Goal: Information Seeking & Learning: Find specific fact

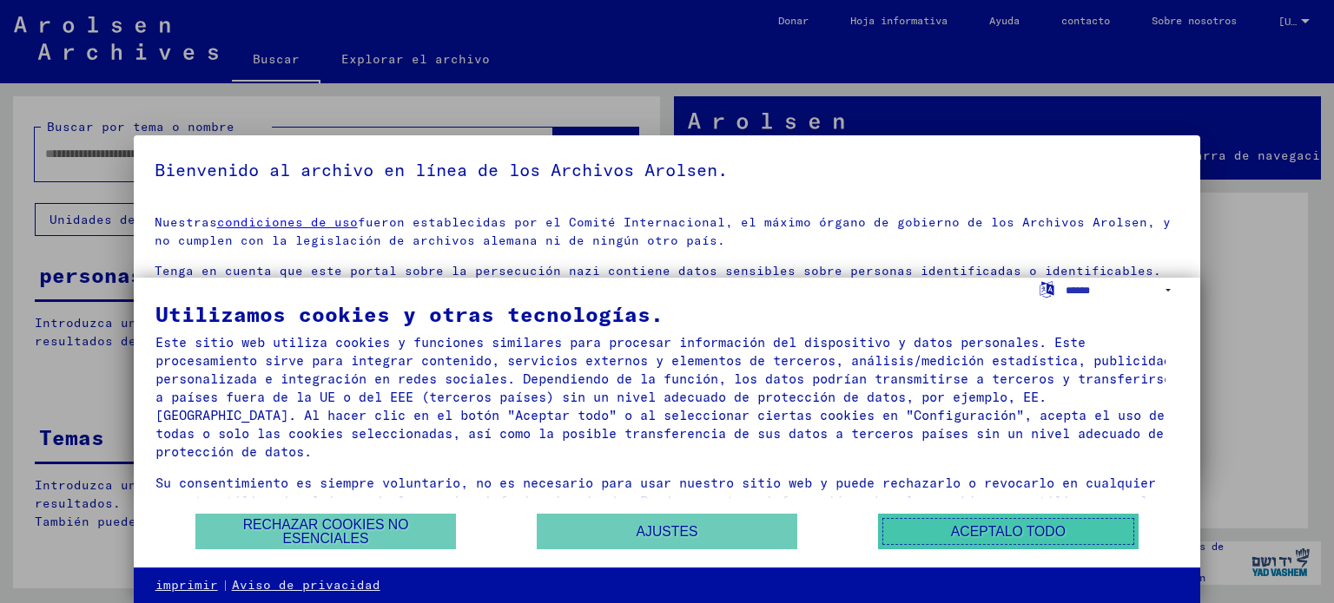
click at [1035, 530] on font "Aceptalo todo" at bounding box center [1008, 531] width 115 height 15
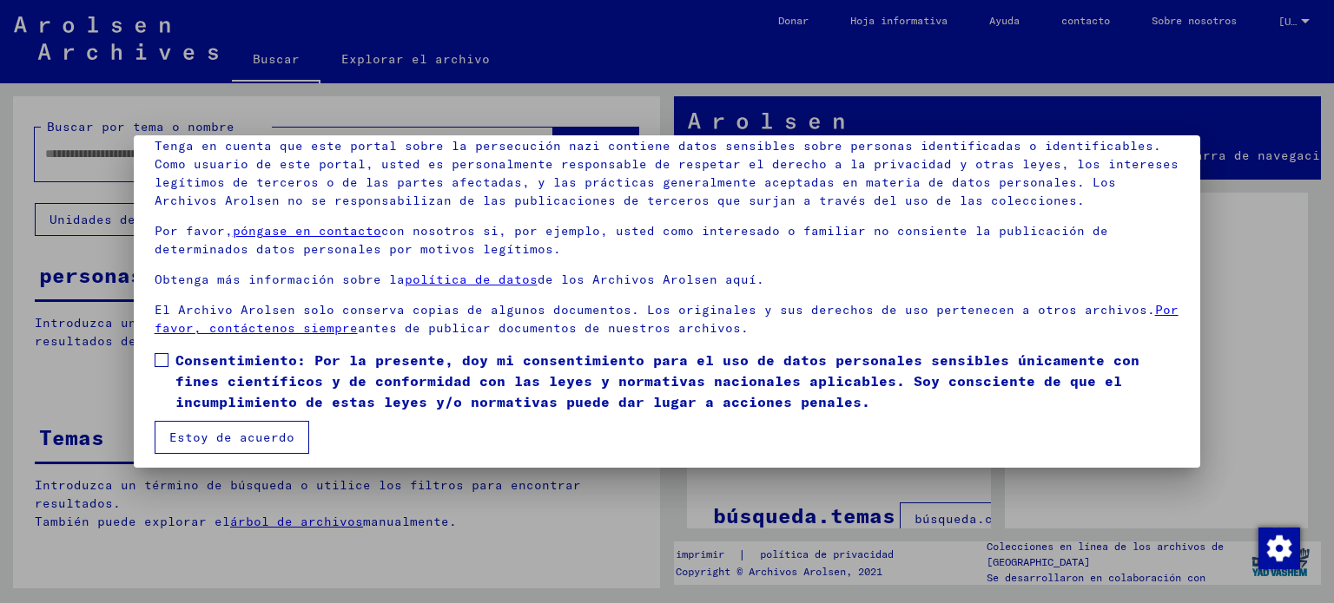
scroll to position [132, 0]
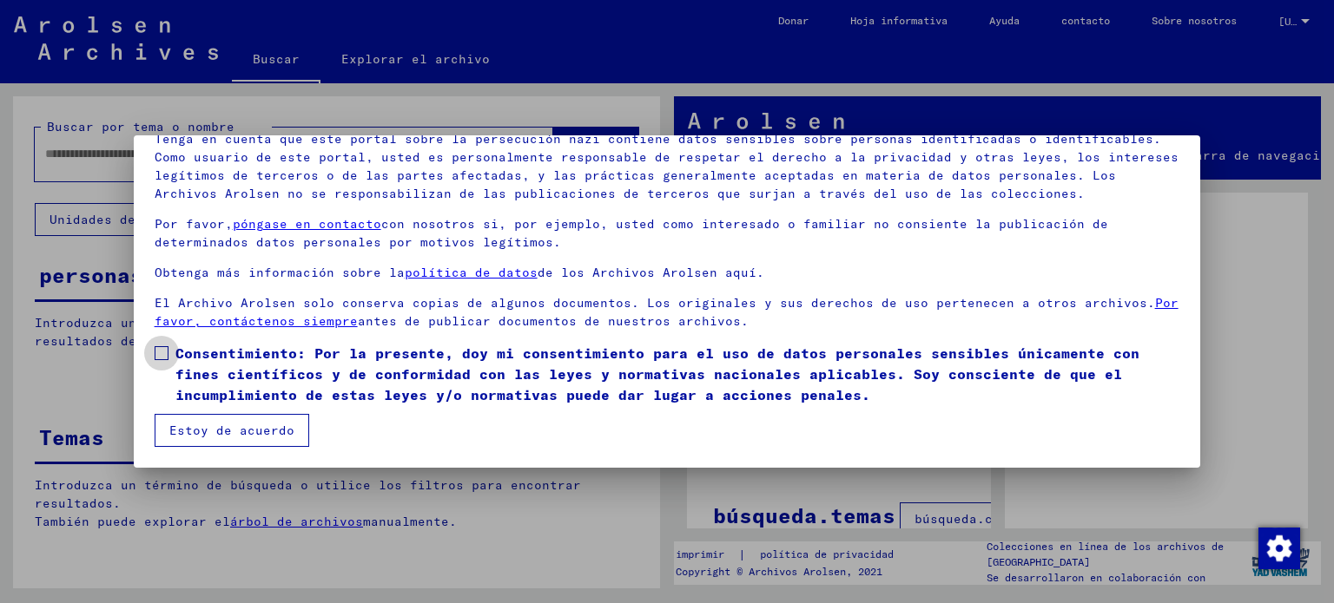
click at [163, 353] on span at bounding box center [162, 353] width 14 height 14
click at [220, 433] on font "Estoy de acuerdo" at bounding box center [231, 431] width 125 height 16
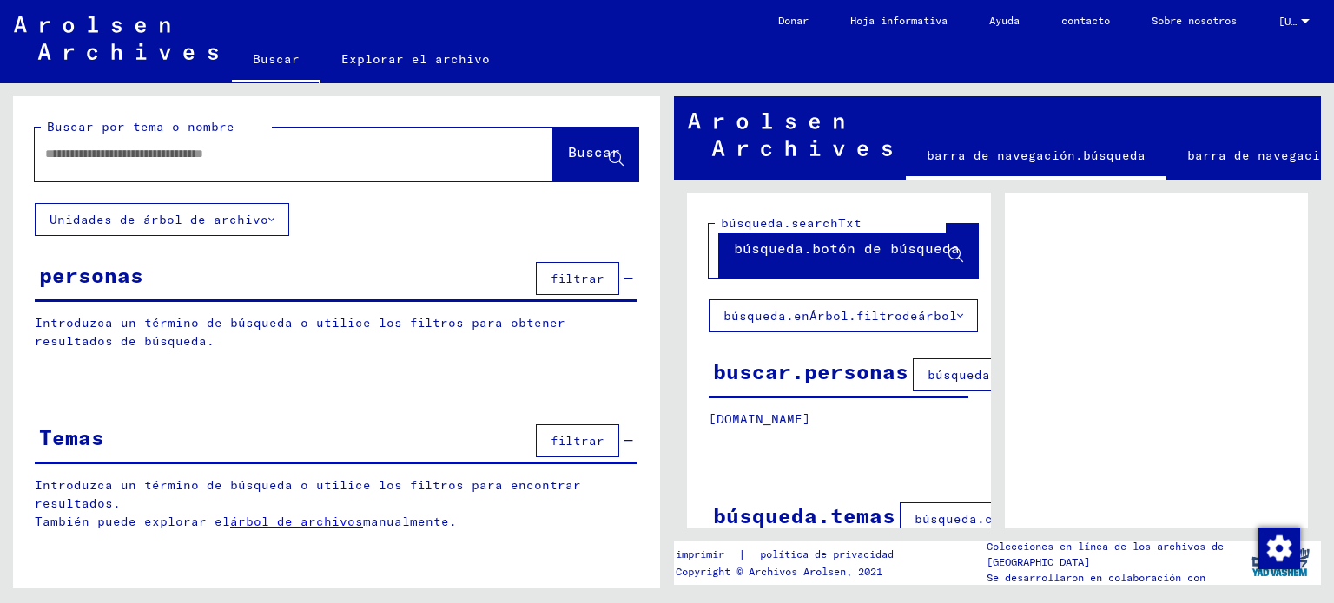
click at [267, 152] on input "text" at bounding box center [278, 154] width 466 height 18
type input "**********"
click at [570, 145] on font "Buscar" at bounding box center [594, 151] width 52 height 17
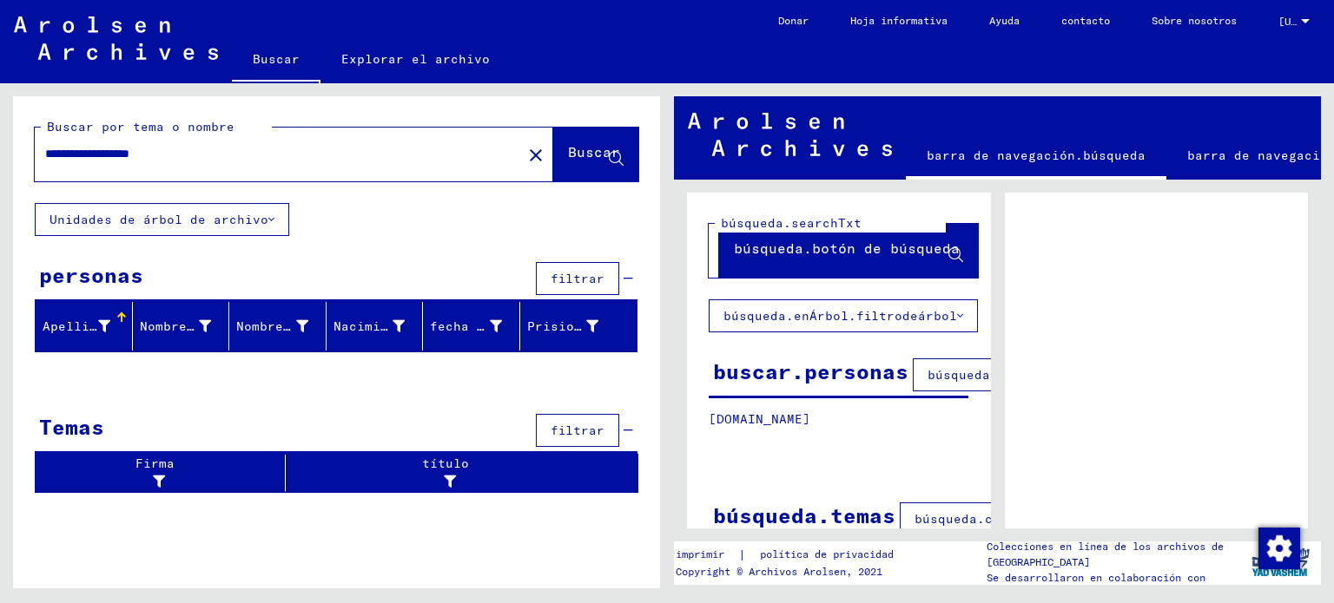
click at [89, 321] on font "Apellido" at bounding box center [74, 327] width 63 height 16
click at [566, 321] on font "Prisionero #" at bounding box center [574, 327] width 94 height 16
click at [936, 374] on font "búsqueda.columnaFilter.filter" at bounding box center [1040, 375] width 226 height 16
click at [848, 371] on font "buscar.personas" at bounding box center [810, 372] width 195 height 26
click at [845, 374] on font "buscar.personas" at bounding box center [810, 372] width 195 height 26
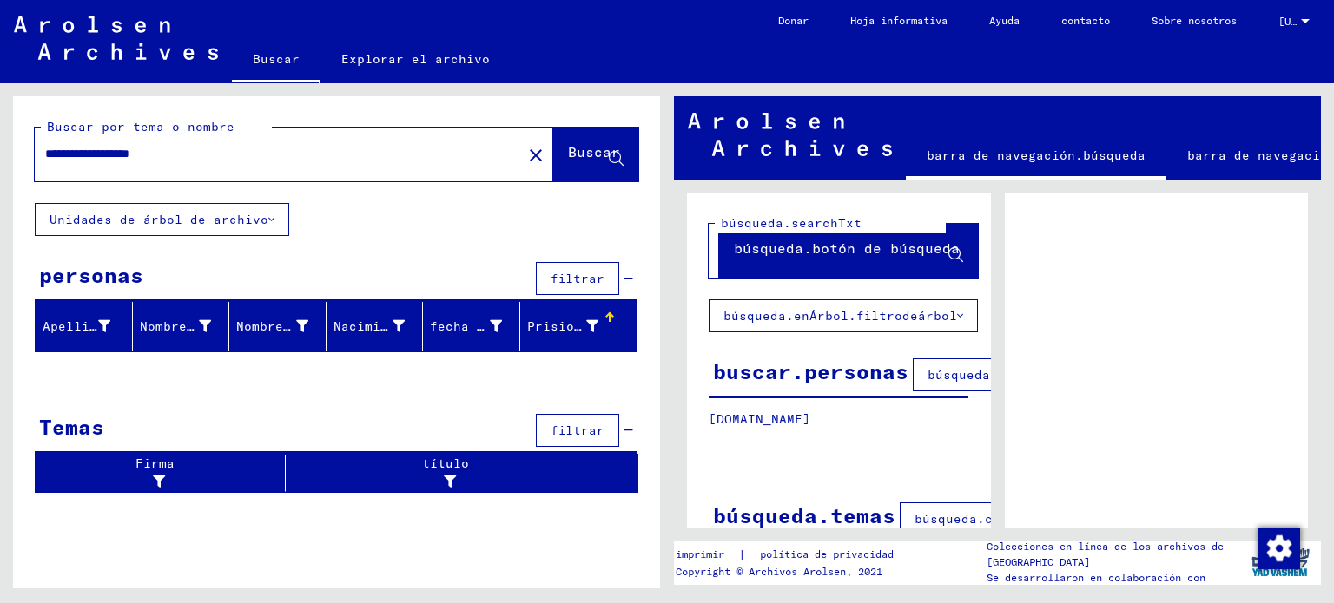
click at [114, 277] on font "personas" at bounding box center [91, 275] width 104 height 26
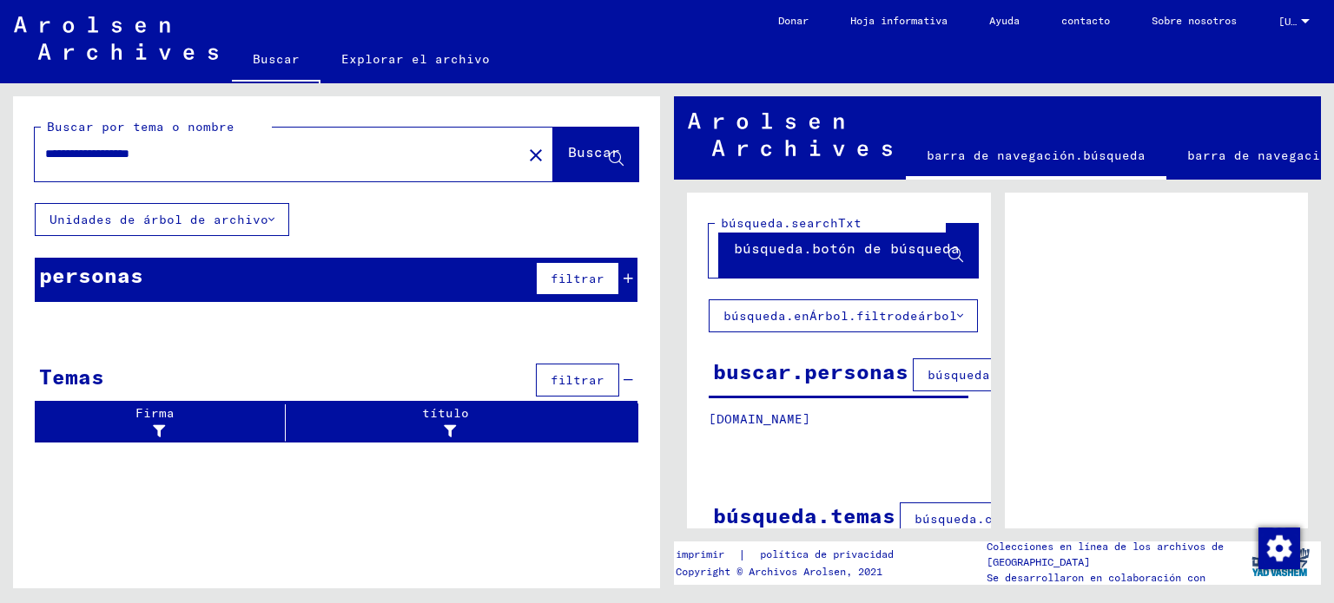
click at [590, 279] on font "filtrar" at bounding box center [577, 279] width 54 height 16
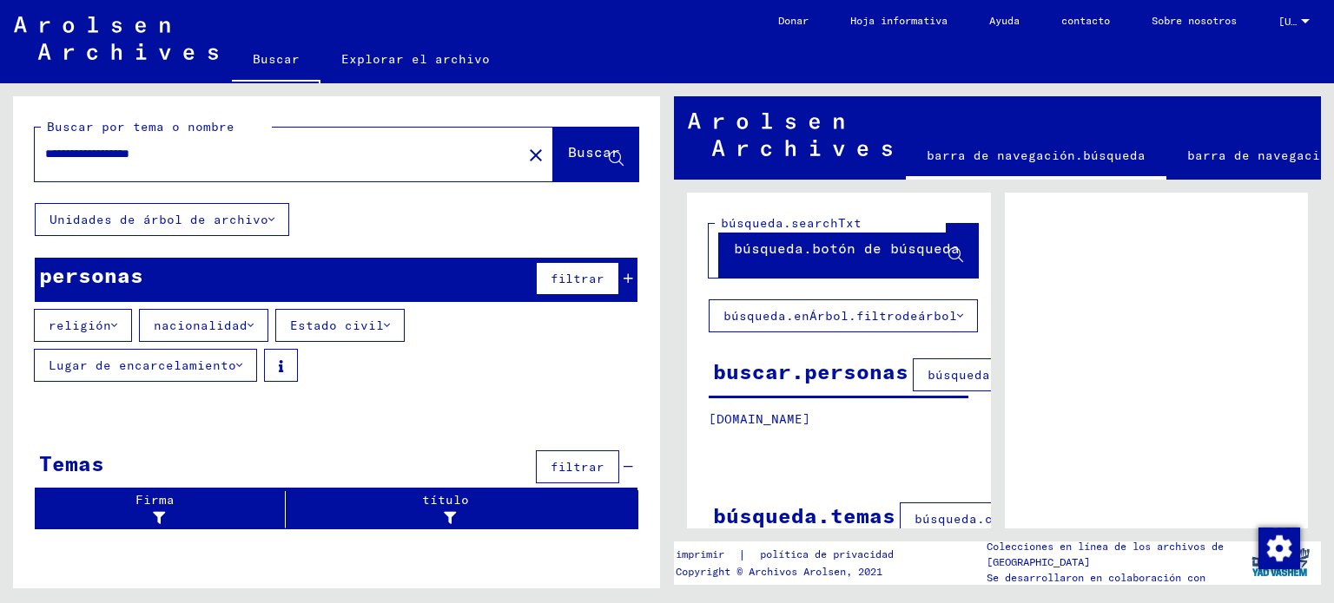
click at [236, 358] on font "Lugar de encarcelamiento" at bounding box center [143, 366] width 188 height 16
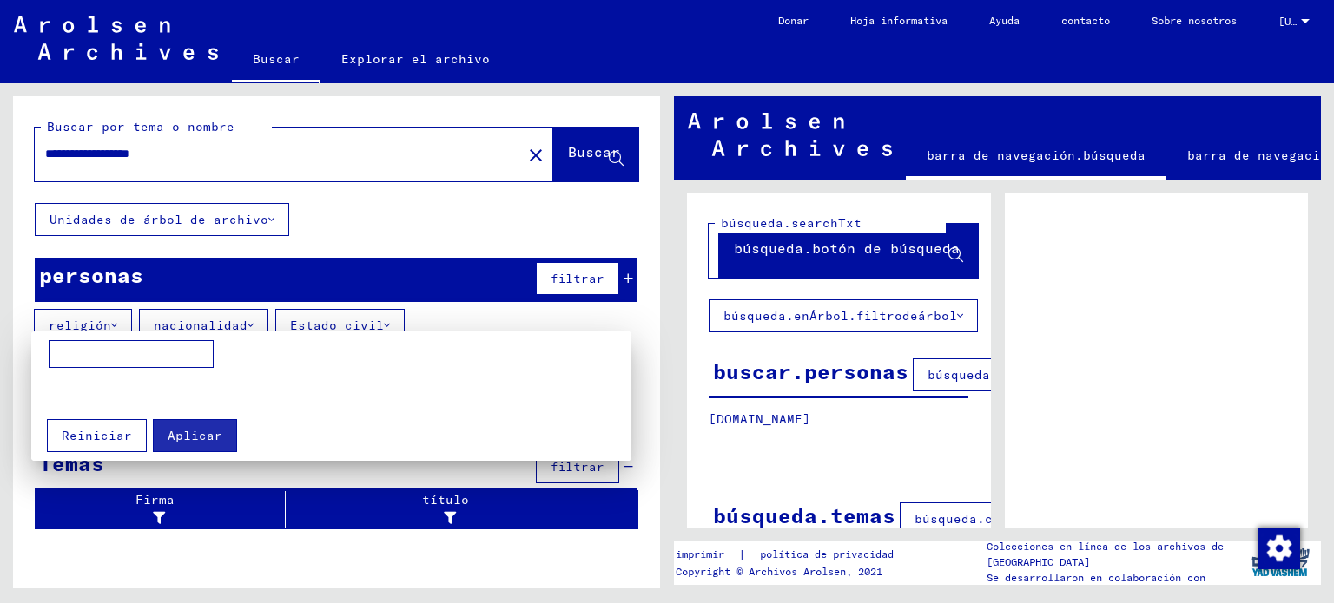
click at [101, 358] on input at bounding box center [131, 354] width 165 height 28
type input "**********"
click at [188, 439] on font "Aplicar" at bounding box center [195, 436] width 55 height 16
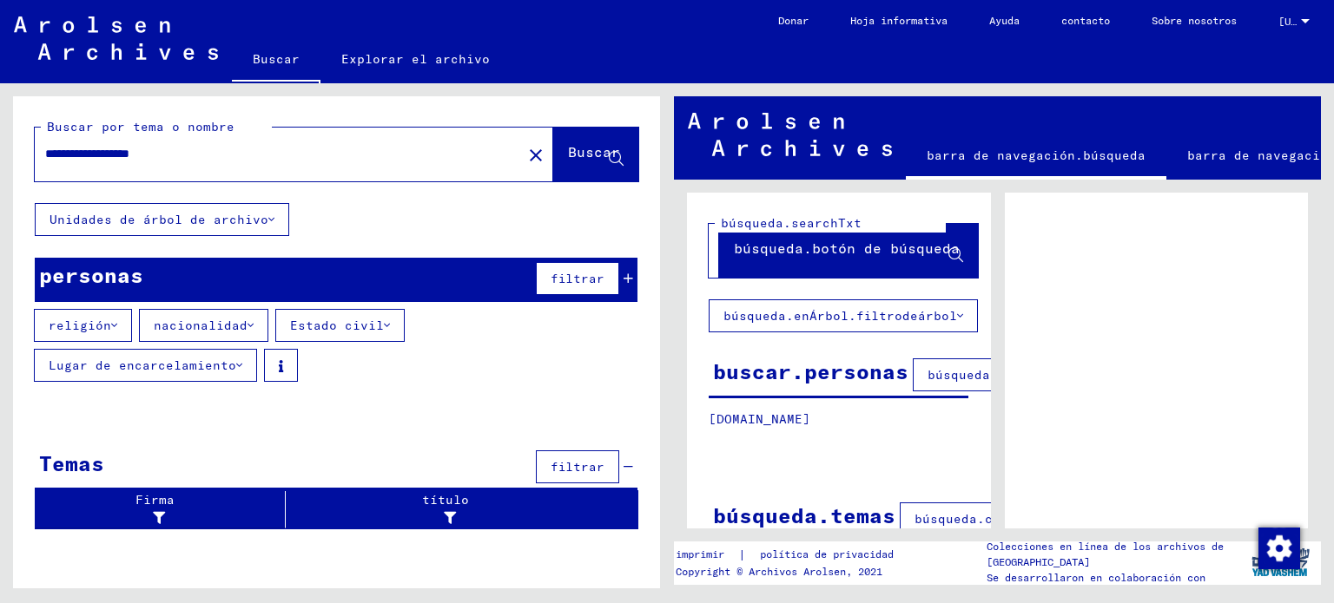
click at [359, 322] on font "Estado civil" at bounding box center [337, 326] width 94 height 16
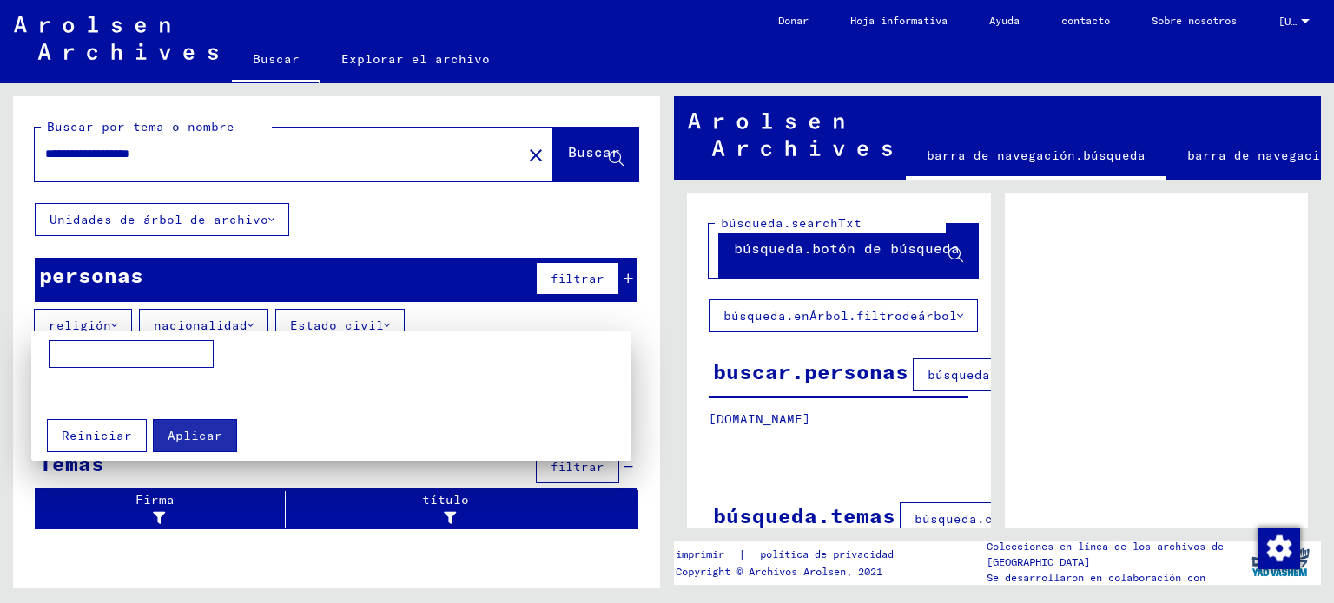
click at [130, 358] on input at bounding box center [131, 354] width 165 height 28
type input "******"
click at [185, 442] on font "Aplicar" at bounding box center [195, 436] width 55 height 16
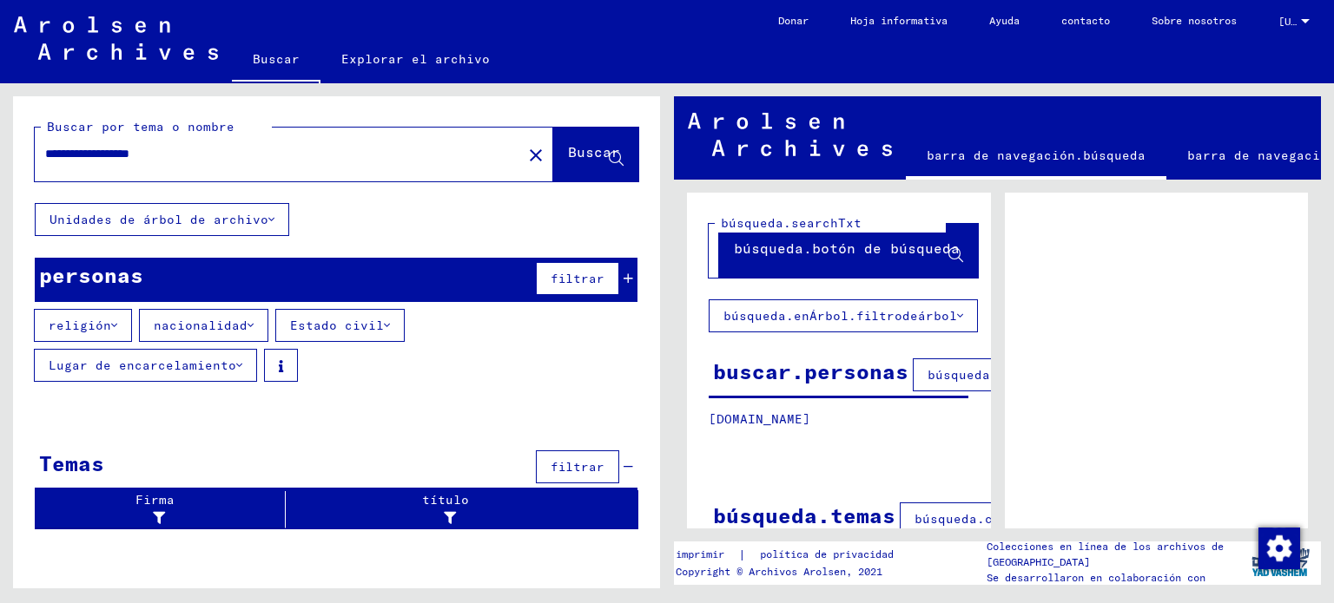
click at [207, 323] on font "nacionalidad" at bounding box center [201, 326] width 94 height 16
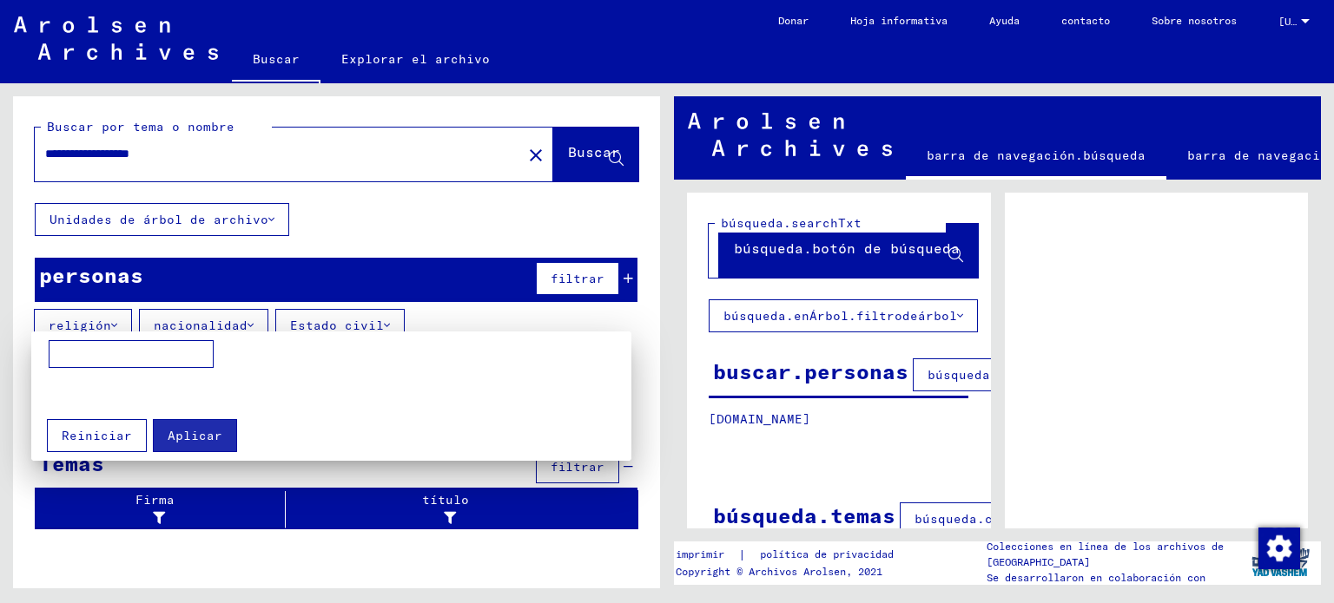
click at [181, 342] on input at bounding box center [131, 354] width 165 height 28
type input "*******"
click at [200, 432] on font "Aplicar" at bounding box center [195, 436] width 55 height 16
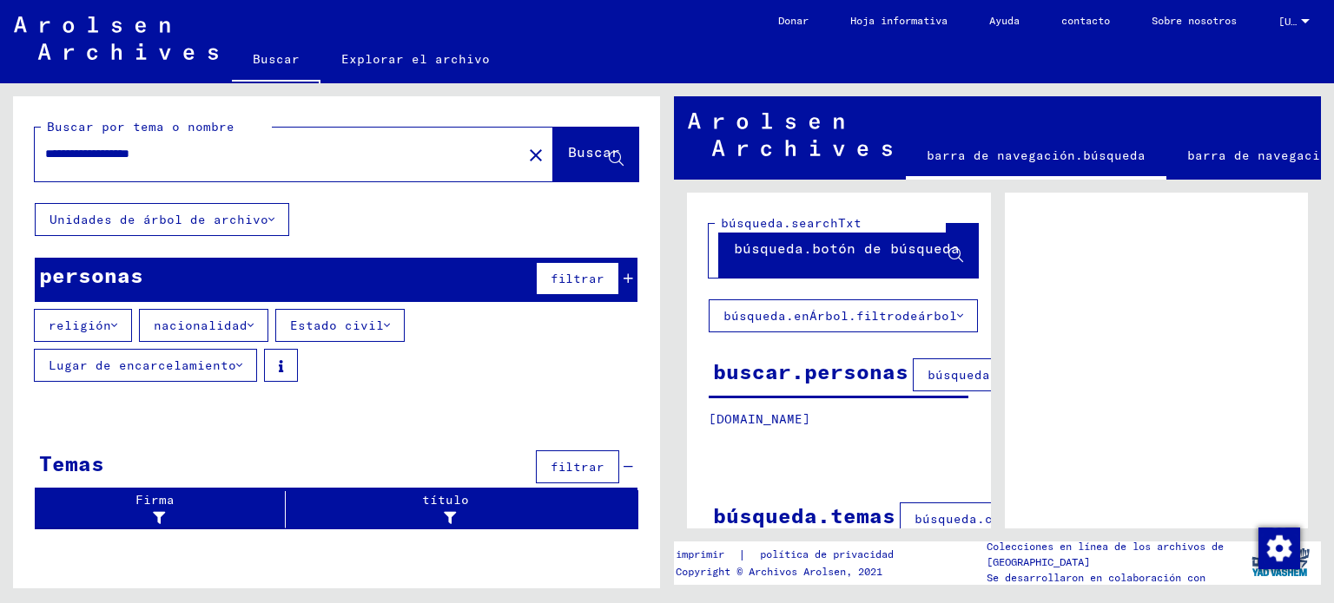
click at [96, 323] on font "religión" at bounding box center [80, 326] width 63 height 16
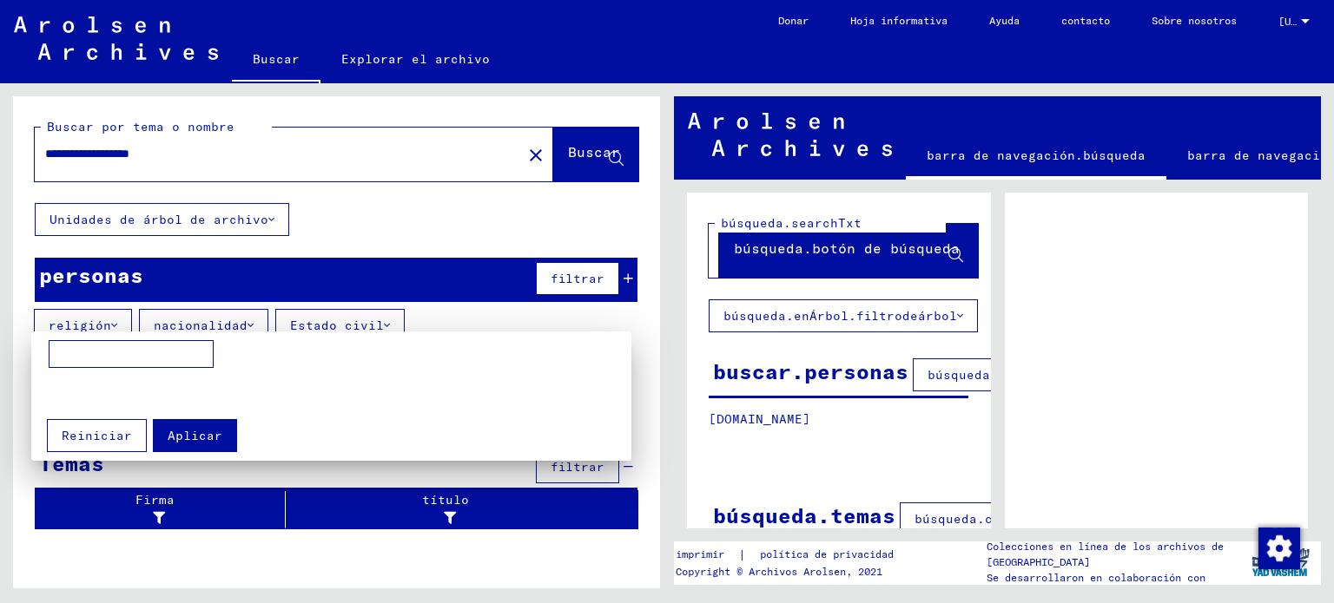
click at [98, 350] on input at bounding box center [131, 354] width 165 height 28
type input "********"
click at [208, 430] on font "Aplicar" at bounding box center [195, 436] width 55 height 16
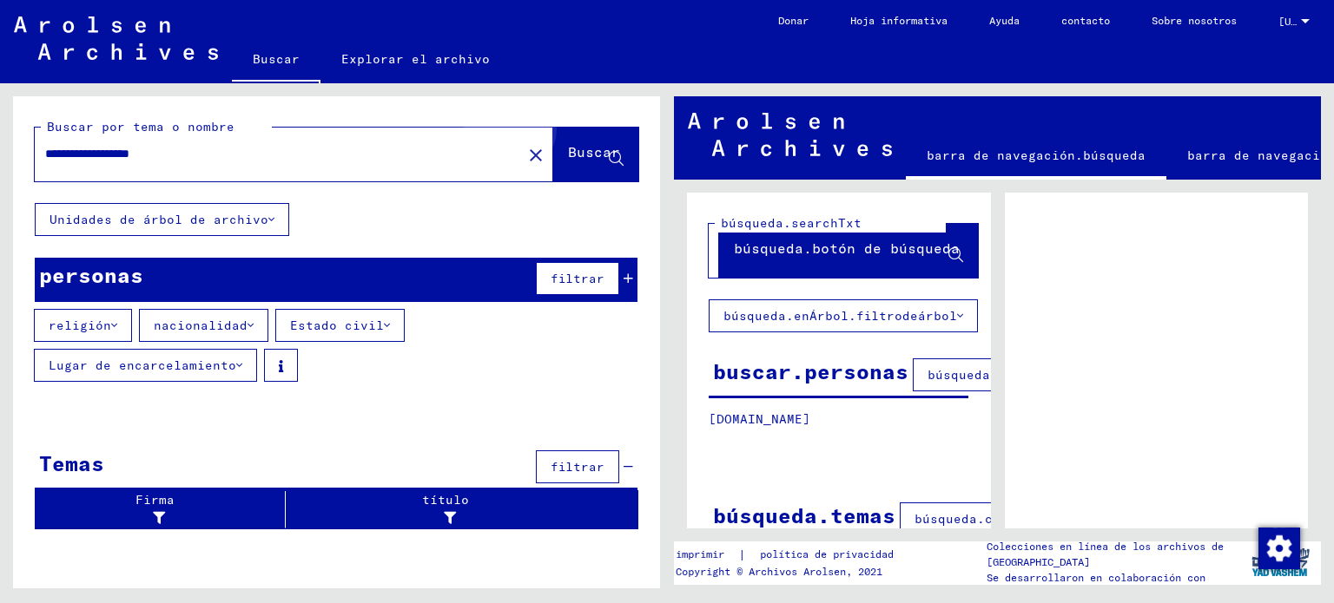
click at [573, 153] on font "Buscar" at bounding box center [594, 151] width 52 height 17
click at [568, 156] on font "Buscar" at bounding box center [594, 151] width 52 height 17
click at [1106, 154] on font "barra de navegación.búsqueda" at bounding box center [1035, 156] width 219 height 16
click at [568, 148] on font "Buscar" at bounding box center [594, 151] width 52 height 17
click at [384, 325] on icon at bounding box center [387, 326] width 6 height 12
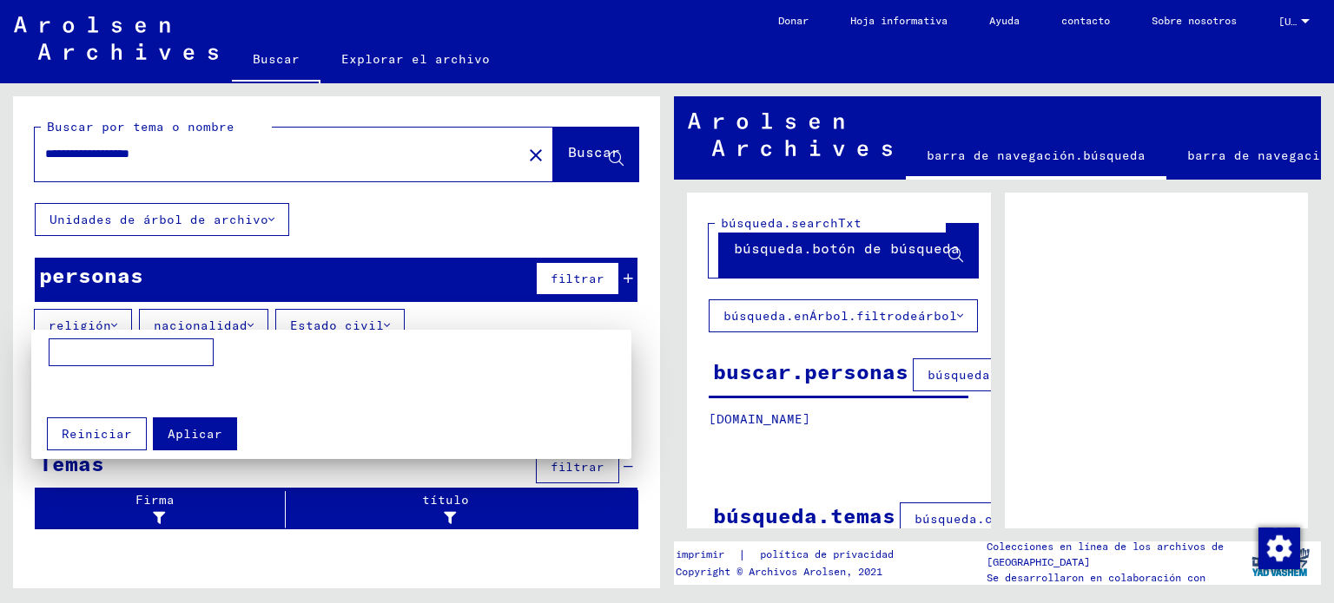
click at [377, 323] on div at bounding box center [667, 301] width 1334 height 603
